Goal: Task Accomplishment & Management: Manage account settings

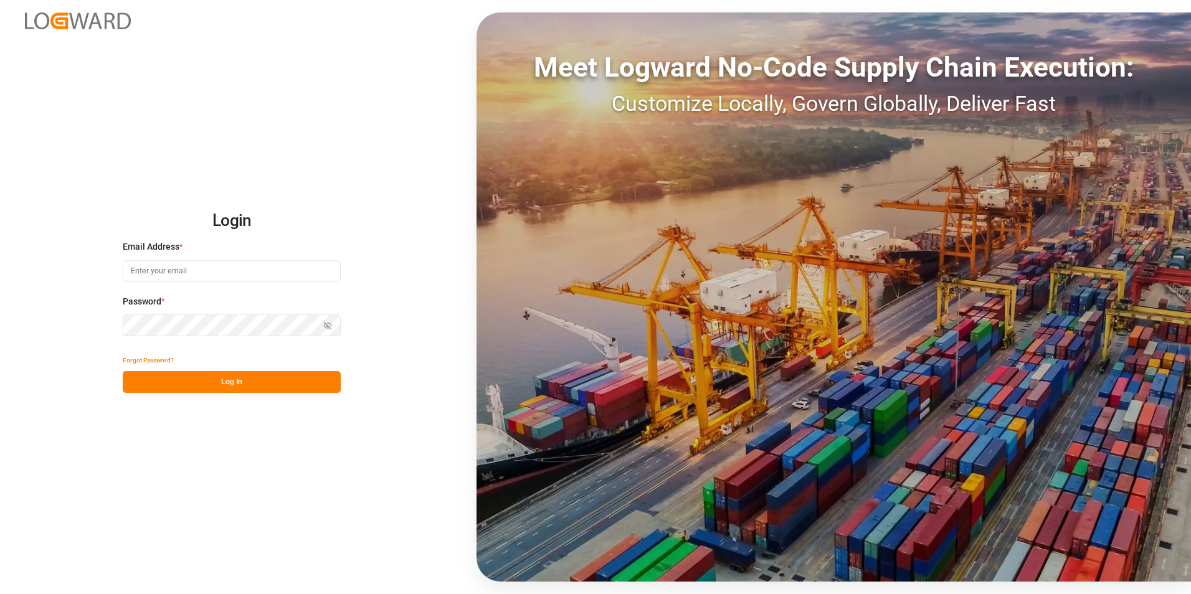
type input "[PERSON_NAME][EMAIL_ADDRESS][DOMAIN_NAME]"
click at [168, 387] on button "Log In" at bounding box center [232, 382] width 218 height 22
click at [188, 378] on button "Log In" at bounding box center [232, 382] width 218 height 22
click at [186, 386] on button "Log In" at bounding box center [232, 382] width 218 height 22
click at [176, 376] on button "Log In" at bounding box center [232, 382] width 218 height 22
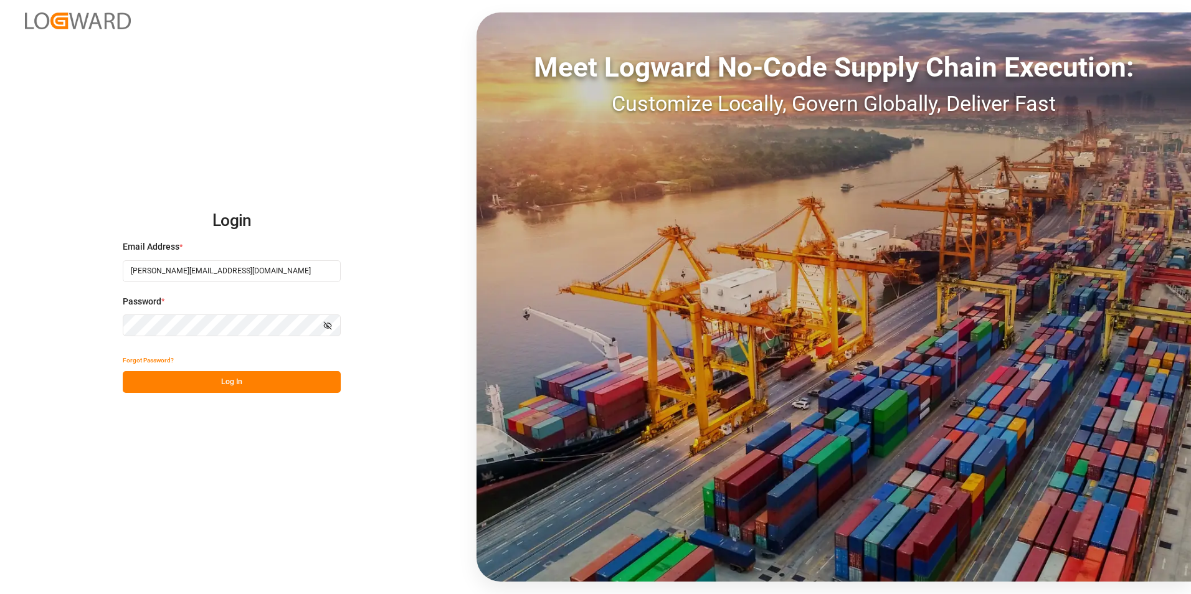
click at [191, 264] on input "[PERSON_NAME][EMAIL_ADDRESS][DOMAIN_NAME]" at bounding box center [232, 271] width 218 height 22
type input "robert.manelski@cofresco.com"
click at [160, 384] on button "Log In" at bounding box center [232, 382] width 218 height 22
type input "[PERSON_NAME][EMAIL_ADDRESS][DOMAIN_NAME]"
click at [168, 388] on button "Log In" at bounding box center [232, 382] width 218 height 22
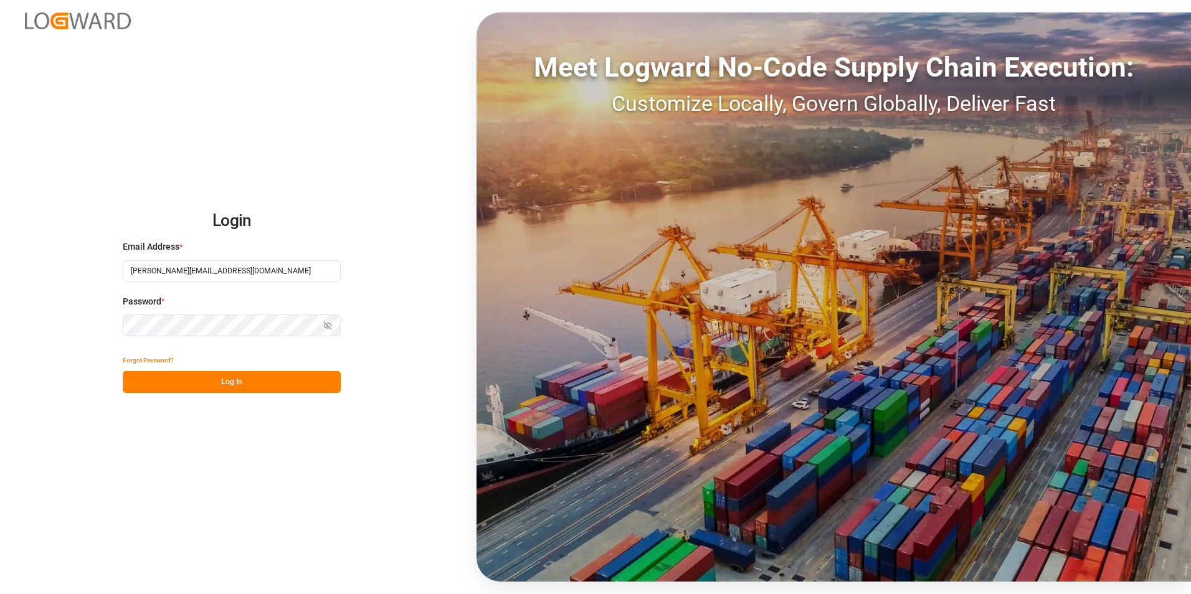
click at [196, 385] on button "Log In" at bounding box center [232, 382] width 218 height 22
click at [253, 268] on input "[PERSON_NAME][EMAIL_ADDRESS][DOMAIN_NAME]" at bounding box center [232, 271] width 218 height 22
type input "robert.manelski@cofresco.com"
click at [171, 378] on button "Log In" at bounding box center [232, 382] width 218 height 22
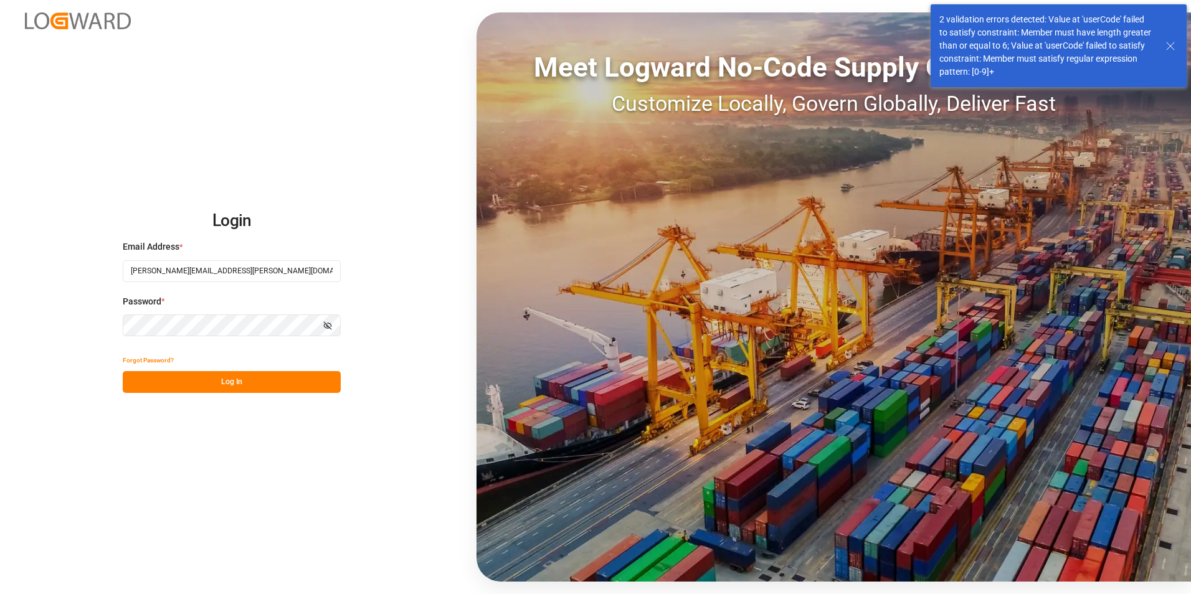
click at [1171, 45] on icon at bounding box center [1170, 46] width 15 height 15
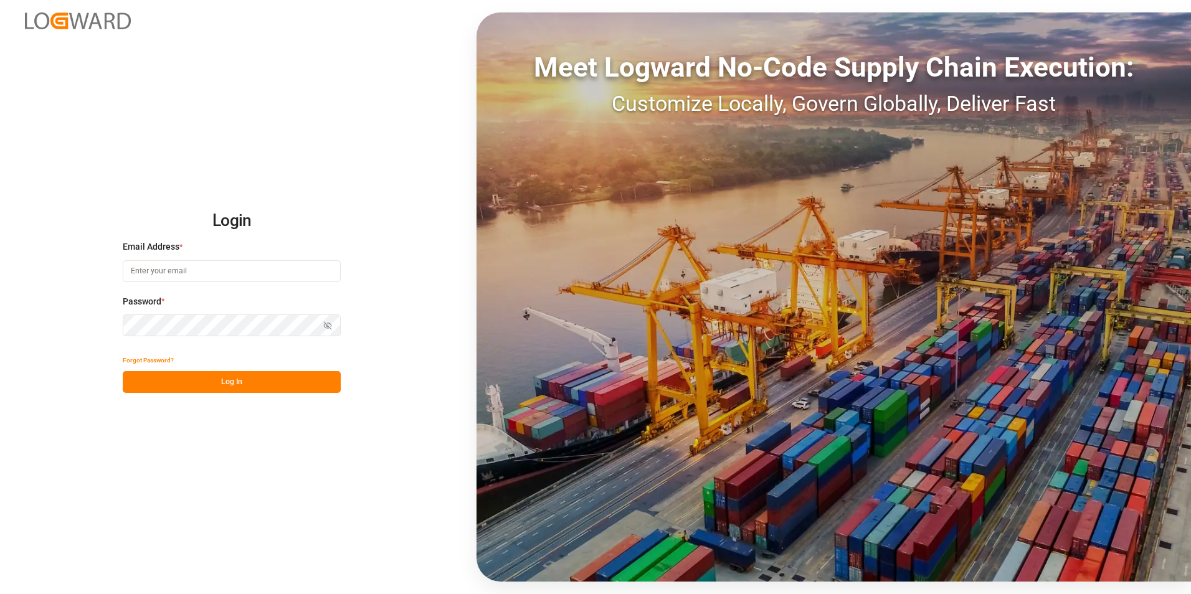
type input "[PERSON_NAME][EMAIL_ADDRESS][DOMAIN_NAME]"
click at [163, 375] on button "Log In" at bounding box center [232, 382] width 218 height 22
click at [176, 382] on button "Log In" at bounding box center [232, 382] width 218 height 22
type input "[PERSON_NAME][EMAIL_ADDRESS][DOMAIN_NAME]"
click at [184, 383] on button "Log In" at bounding box center [232, 382] width 218 height 22
